Goal: Task Accomplishment & Management: Manage account settings

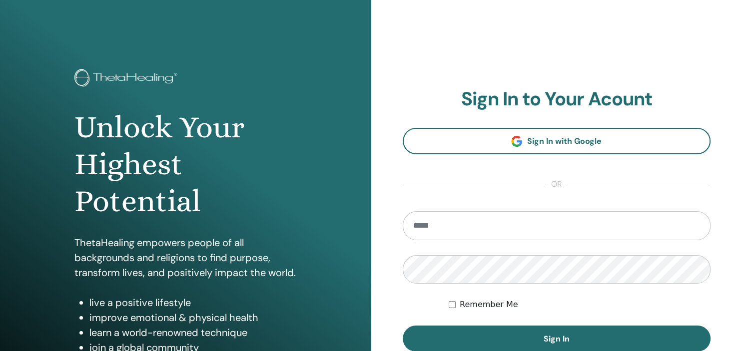
click at [503, 227] on input "email" at bounding box center [557, 225] width 308 height 29
click at [502, 226] on input "email" at bounding box center [557, 225] width 308 height 29
type input "*"
type input "**********"
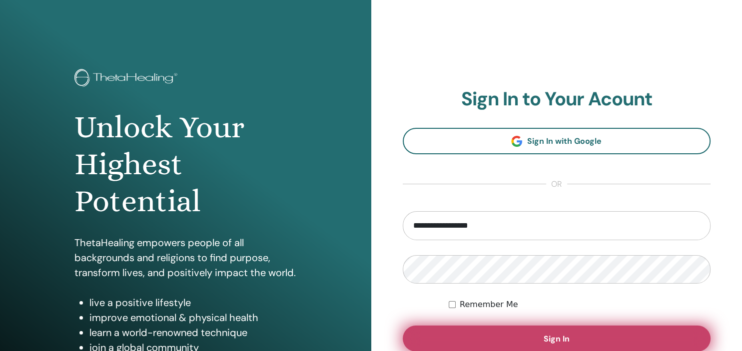
click at [505, 343] on button "Sign In" at bounding box center [557, 339] width 308 height 26
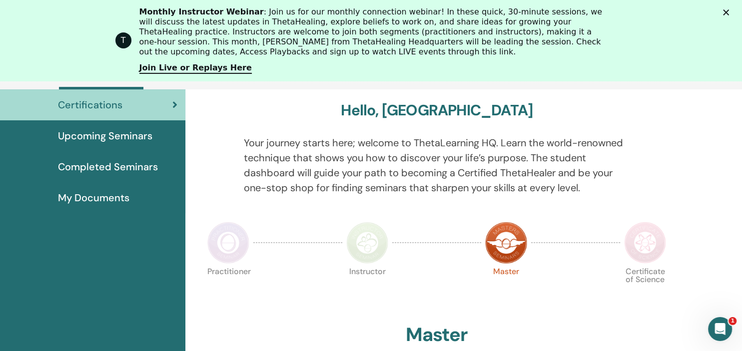
scroll to position [79, 0]
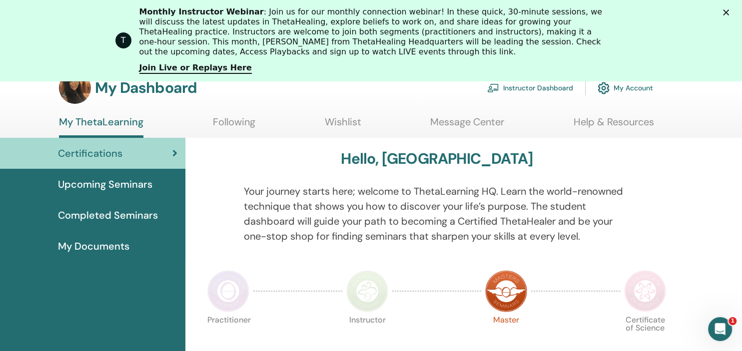
click at [121, 182] on span "Upcoming Seminars" at bounding box center [105, 184] width 94 height 15
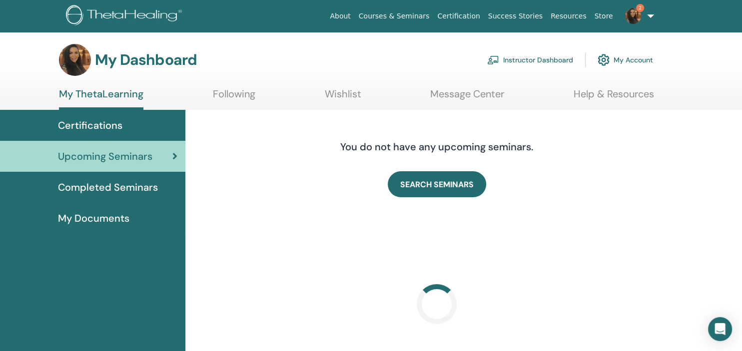
click at [634, 20] on img at bounding box center [633, 16] width 16 height 16
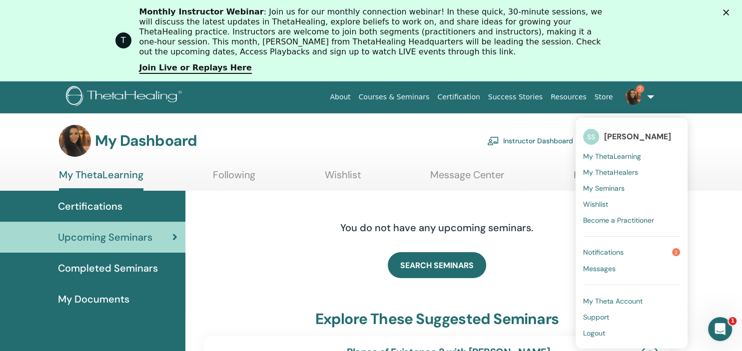
click at [618, 253] on span "Notifications" at bounding box center [603, 252] width 40 height 9
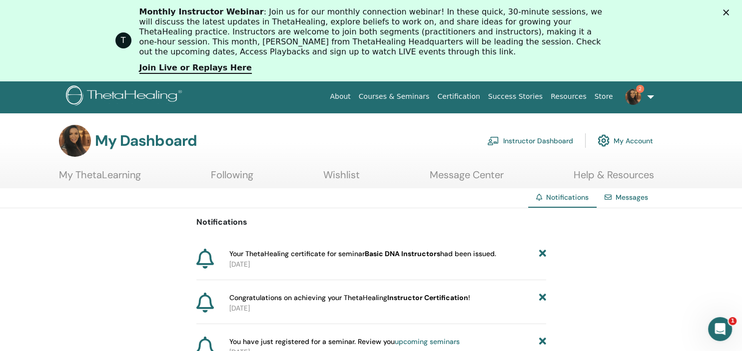
click at [649, 97] on link "2" at bounding box center [637, 97] width 41 height 32
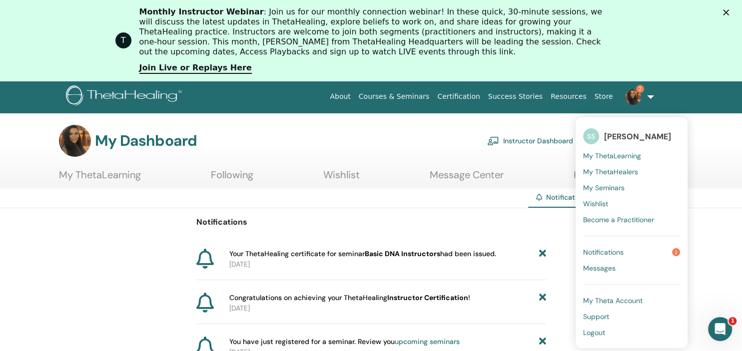
click at [619, 152] on span "My ThetaLearning" at bounding box center [612, 155] width 58 height 9
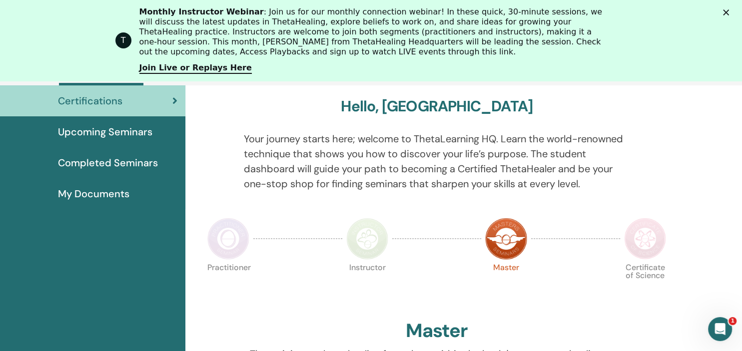
click at [519, 323] on div "Master" at bounding box center [436, 333] width 467 height 27
click at [104, 193] on span "My Documents" at bounding box center [93, 193] width 71 height 15
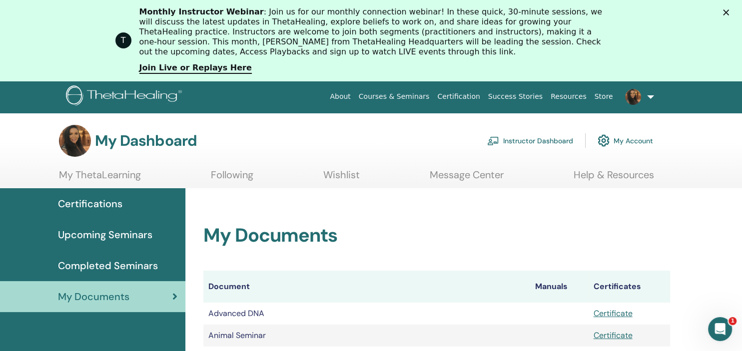
click at [654, 90] on link at bounding box center [637, 97] width 41 height 32
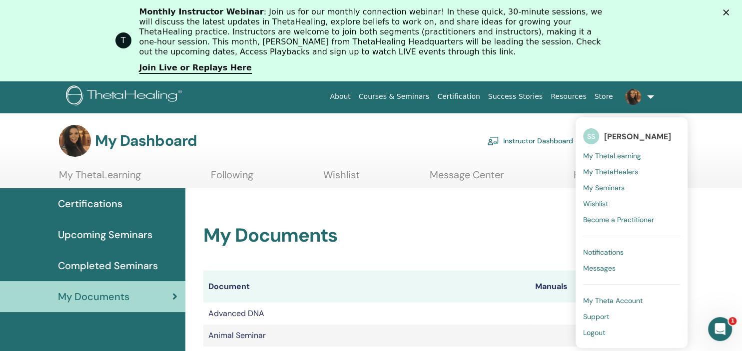
click at [535, 139] on link "Instructor Dashboard" at bounding box center [530, 140] width 86 height 22
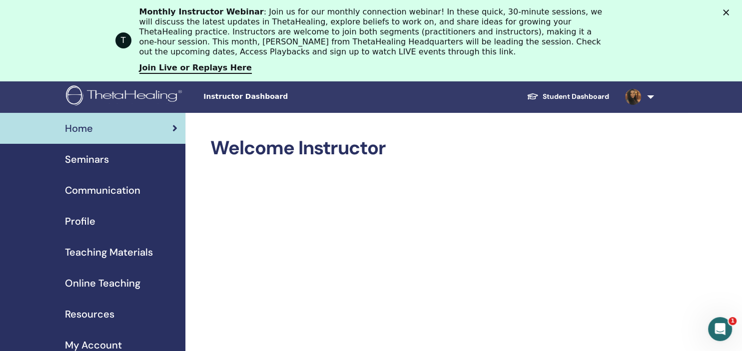
click at [101, 163] on span "Seminars" at bounding box center [87, 159] width 44 height 15
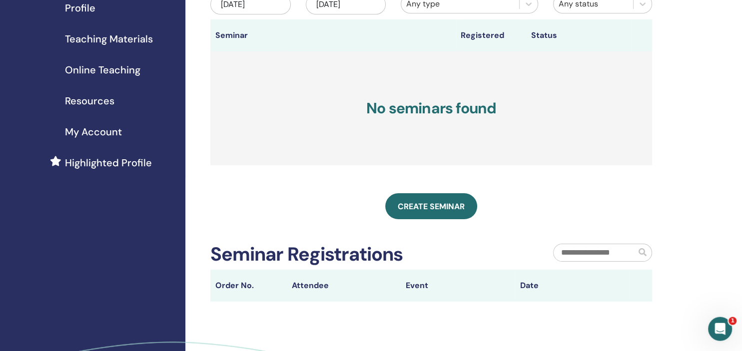
scroll to position [52, 0]
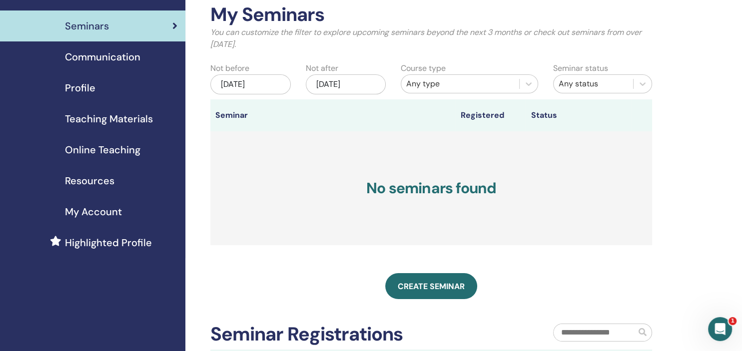
click at [104, 109] on link "Teaching Materials" at bounding box center [92, 118] width 185 height 31
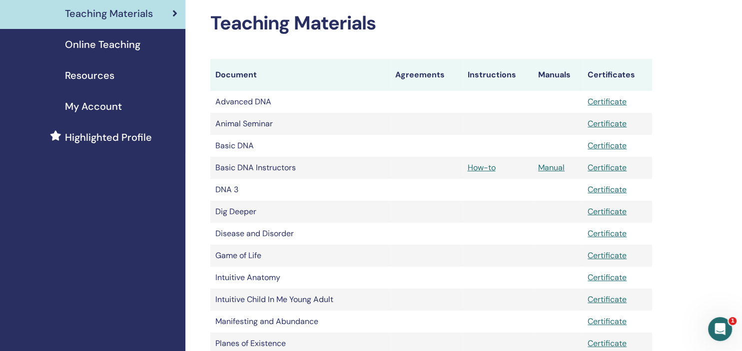
click at [87, 101] on span "My Account" at bounding box center [93, 106] width 57 height 15
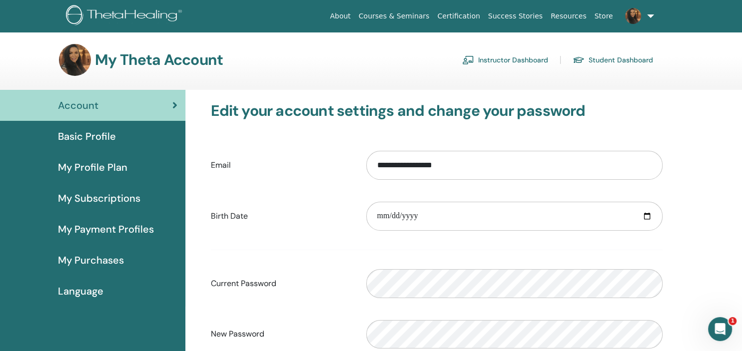
click at [77, 138] on span "Basic Profile" at bounding box center [87, 136] width 58 height 15
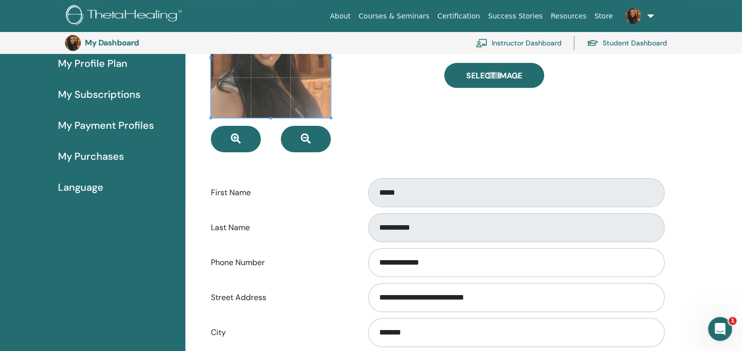
scroll to position [127, 0]
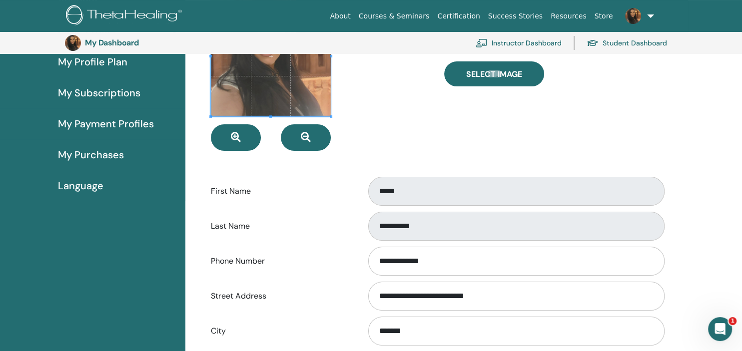
click at [81, 183] on span "Language" at bounding box center [80, 185] width 45 height 15
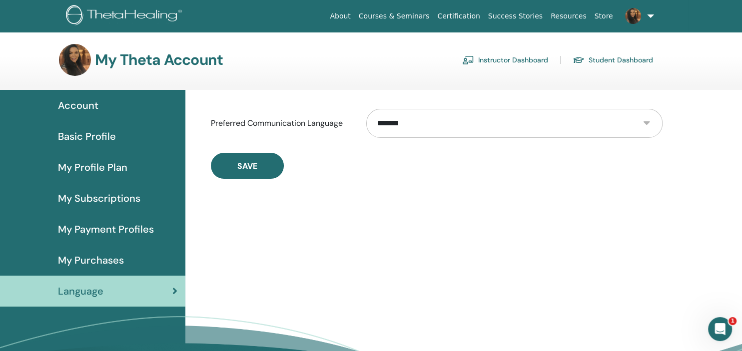
select select "***"
click option "*******" at bounding box center [0, 0] width 0 height 0
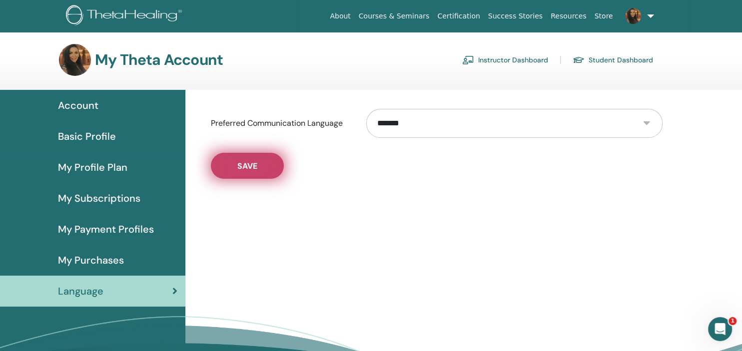
click at [243, 161] on span "Save" at bounding box center [247, 166] width 20 height 10
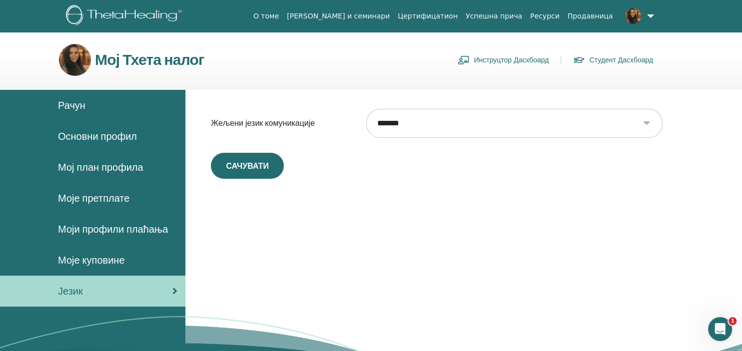
click at [98, 164] on span "Мој план профила" at bounding box center [100, 167] width 85 height 15
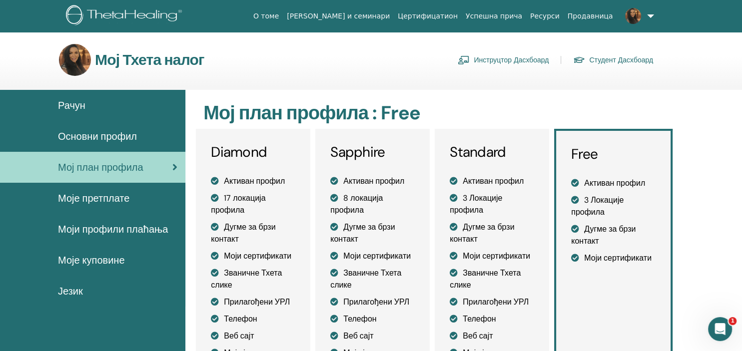
click at [96, 136] on span "Основни профил" at bounding box center [97, 136] width 79 height 15
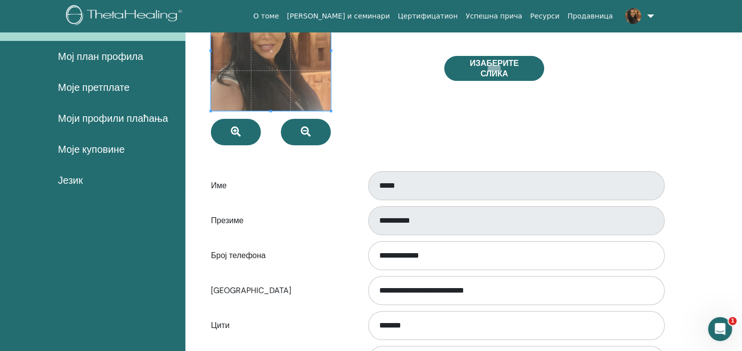
scroll to position [180, 0]
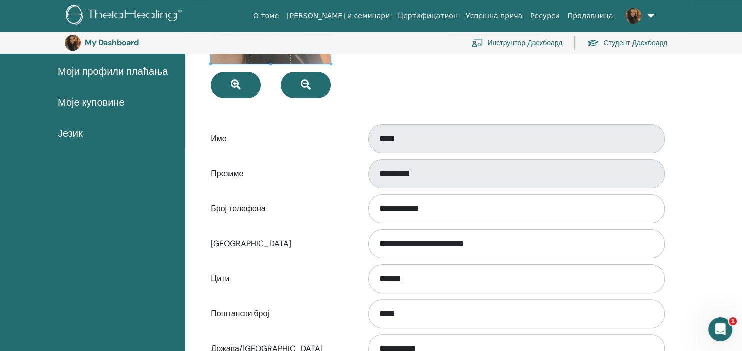
click at [79, 98] on span "Моје куповине" at bounding box center [91, 102] width 66 height 15
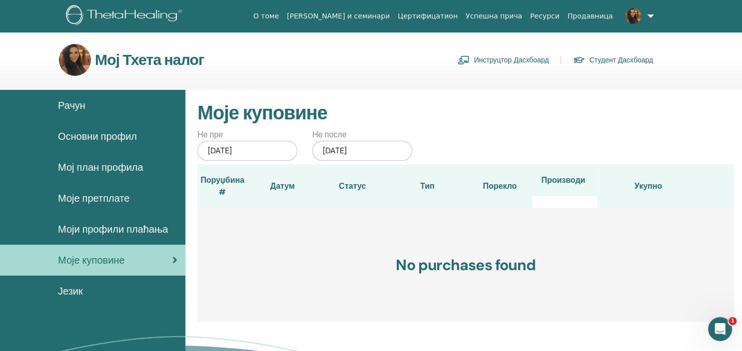
click at [530, 59] on link "Инструцтор Дасхбоард" at bounding box center [503, 60] width 91 height 16
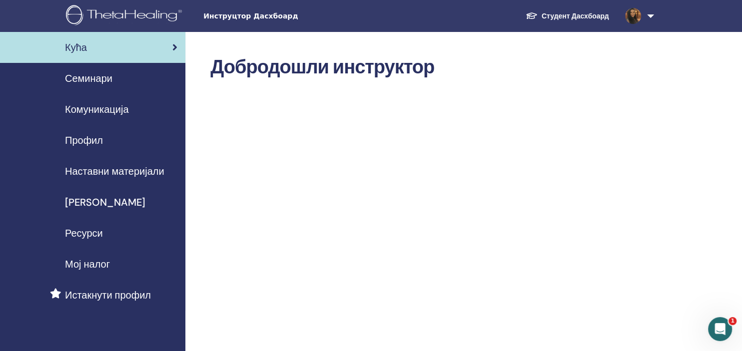
click at [77, 256] on link "Мој налог" at bounding box center [92, 264] width 185 height 31
click at [96, 297] on span "Истакнути профил" at bounding box center [108, 295] width 86 height 15
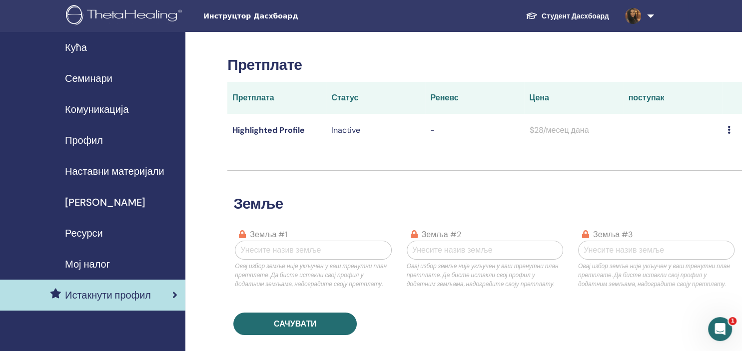
click at [73, 44] on span "Кућа" at bounding box center [76, 47] width 22 height 15
